Goal: Task Accomplishment & Management: Complete application form

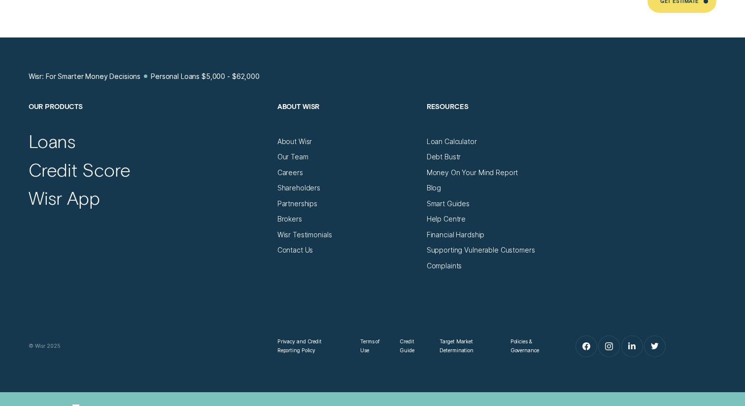
scroll to position [5375, 0]
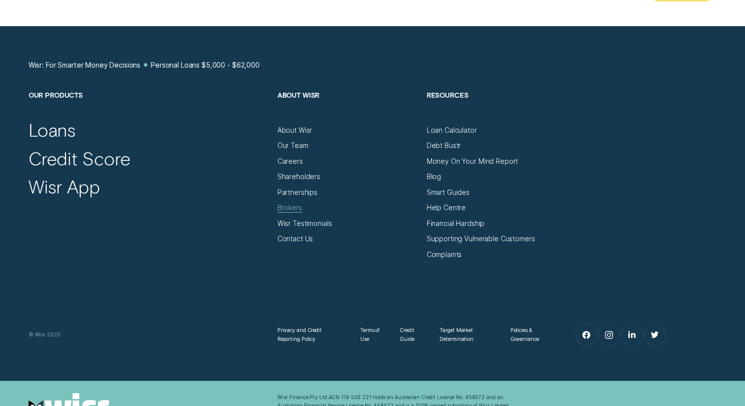
click at [289, 203] on div "Brokers" at bounding box center [289, 207] width 25 height 9
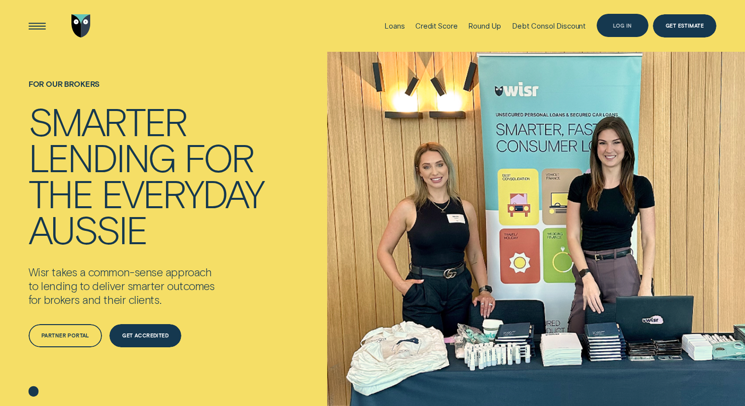
click at [624, 31] on div "Log in" at bounding box center [623, 25] width 52 height 23
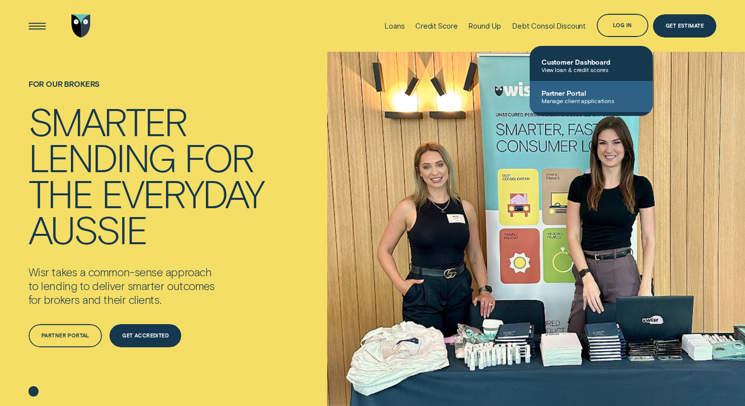
click at [573, 94] on span "Partner Portal" at bounding box center [592, 93] width 100 height 8
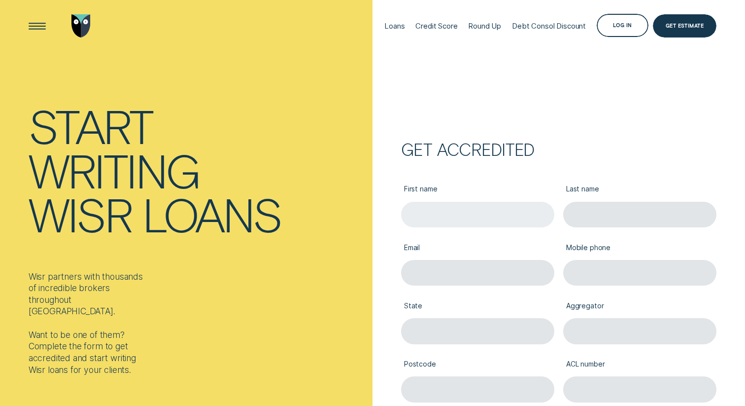
click at [425, 212] on input "First name" at bounding box center [478, 215] width 154 height 26
type input "Travis"
type input "Waycott"
type input "travis@carexpert.com.au"
type input "1300022770"
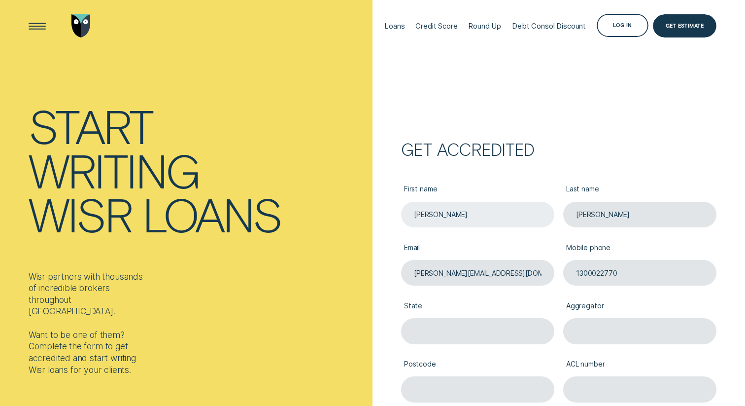
type input "QLD"
type input "4006"
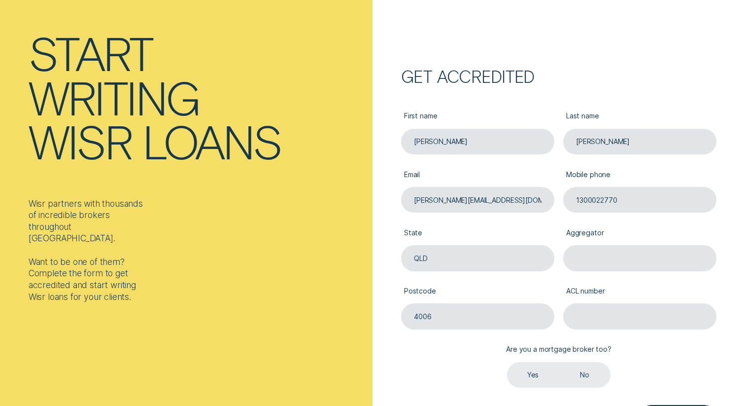
scroll to position [80, 0]
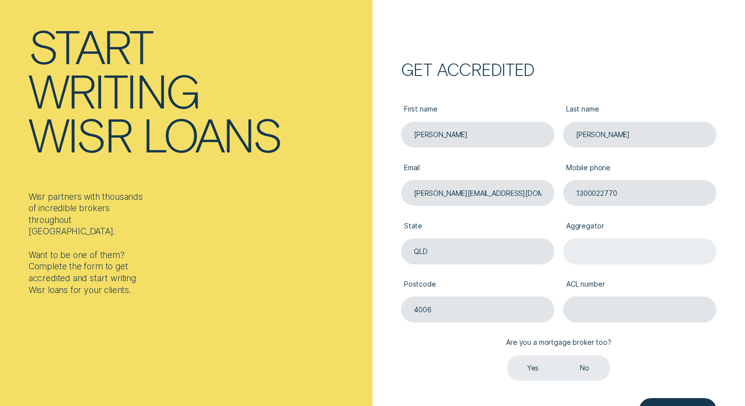
click at [588, 249] on input "Aggregator" at bounding box center [640, 251] width 154 height 26
click at [591, 369] on label "No" at bounding box center [585, 368] width 52 height 26
click at [559, 355] on input "No" at bounding box center [559, 355] width 0 height 0
